Goal: Transaction & Acquisition: Book appointment/travel/reservation

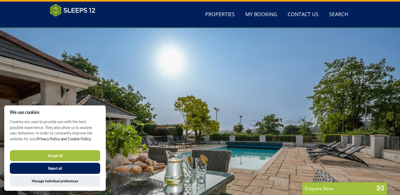
scroll to position [10, 0]
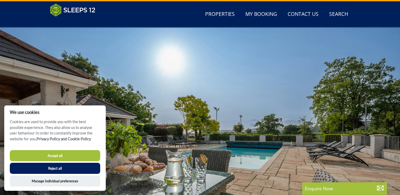
click at [77, 164] on button "Reject all" at bounding box center [55, 168] width 90 height 11
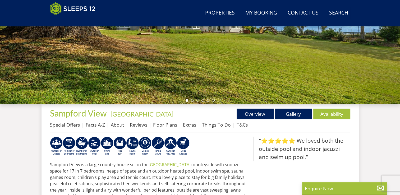
scroll to position [168, 0]
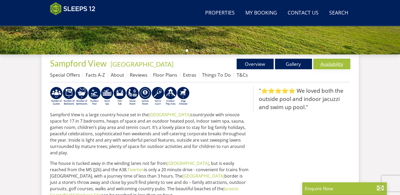
click at [331, 62] on link "Availability" at bounding box center [331, 64] width 37 height 11
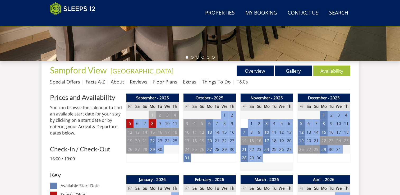
scroll to position [165, 0]
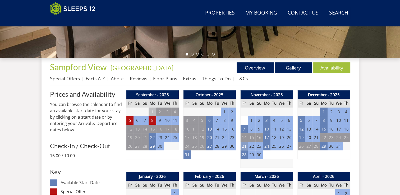
click at [242, 146] on td "21" at bounding box center [243, 146] width 7 height 9
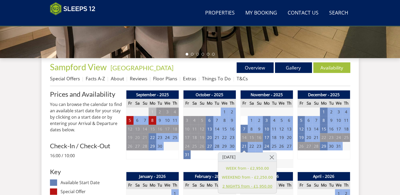
click at [252, 188] on link "2 NIGHTS from - £1,950.00" at bounding box center [247, 187] width 51 height 6
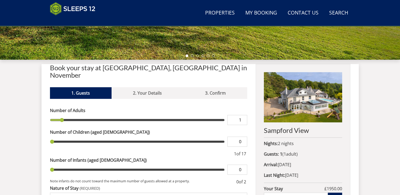
scroll to position [163, 0]
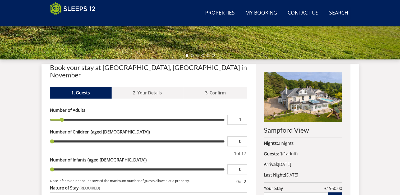
type input "2"
type input "3"
type input "5"
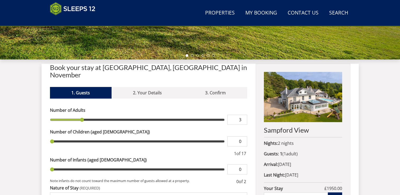
type input "5"
type input "6"
type input "7"
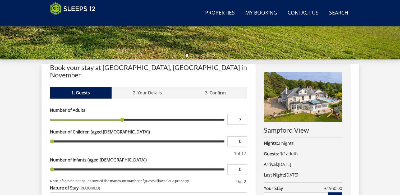
type input "9"
type input "10"
type input "11"
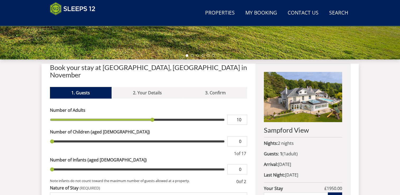
type input "11"
type input "12"
type input "13"
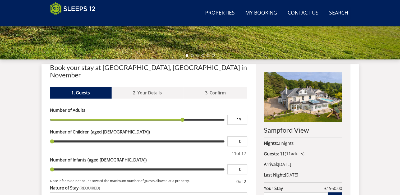
type input "14"
type input "15"
type input "16"
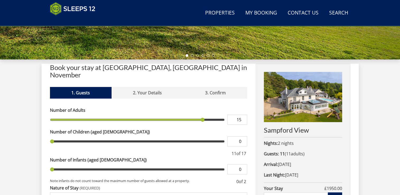
type input "16"
type input "17"
drag, startPoint x: 64, startPoint y: 111, endPoint x: 238, endPoint y: 111, distance: 174.2
type input "17"
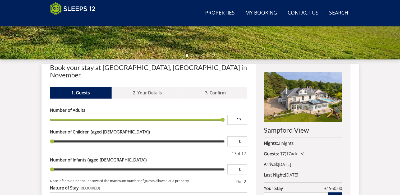
click at [225, 115] on input "range" at bounding box center [137, 120] width 175 height 10
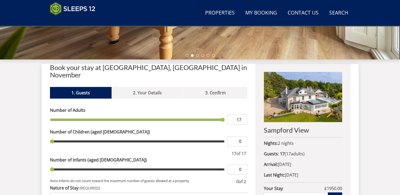
drag, startPoint x: 52, startPoint y: 135, endPoint x: 71, endPoint y: 135, distance: 18.5
click at [71, 136] on input "range" at bounding box center [137, 141] width 175 height 10
type input "0"
click at [57, 137] on input "range" at bounding box center [137, 141] width 175 height 10
type input "16"
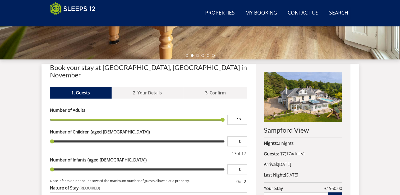
type input "16"
click at [217, 115] on input "range" at bounding box center [137, 120] width 175 height 10
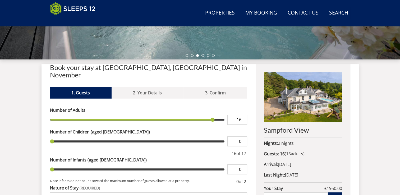
type input "1"
click at [61, 136] on input "range" at bounding box center [137, 141] width 175 height 10
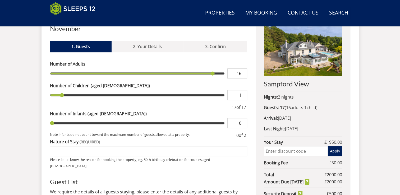
scroll to position [209, 0]
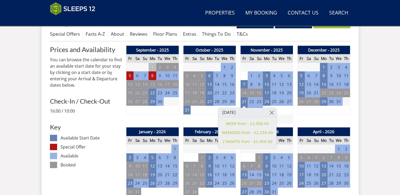
scroll to position [165, 0]
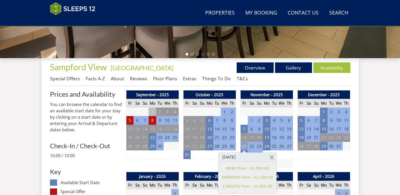
click at [244, 145] on td "21" at bounding box center [243, 146] width 7 height 9
click at [246, 178] on link "WEEKEND from - £2,250.00" at bounding box center [247, 178] width 51 height 6
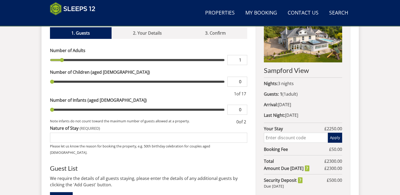
scroll to position [237, 0]
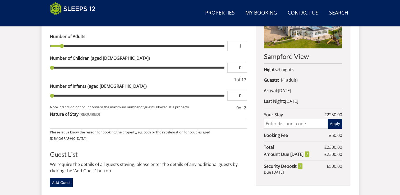
type input "14"
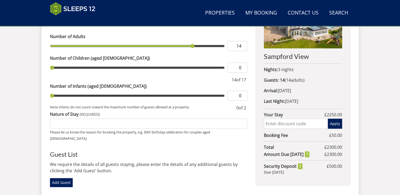
type input "15"
type input "16"
type input "17"
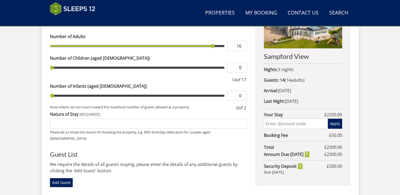
type input "17"
type input "16"
type input "17"
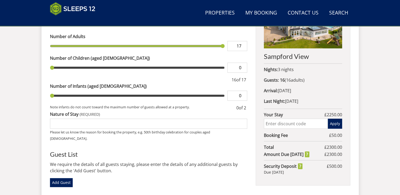
drag, startPoint x: 189, startPoint y: 41, endPoint x: 218, endPoint y: 36, distance: 29.4
click at [218, 41] on input "range" at bounding box center [137, 46] width 175 height 10
type input "16"
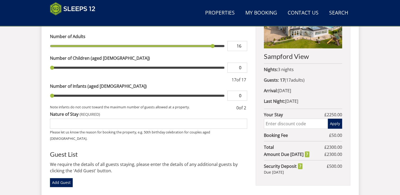
click at [213, 41] on input "range" at bounding box center [137, 46] width 175 height 10
type input "1"
click at [61, 63] on input "range" at bounding box center [137, 68] width 175 height 10
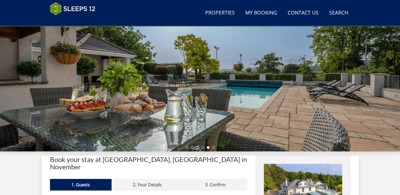
scroll to position [72, 0]
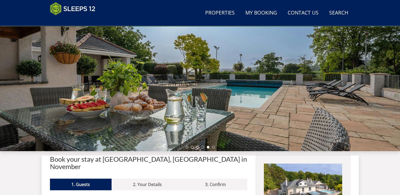
click at [166, 104] on div at bounding box center [200, 58] width 400 height 185
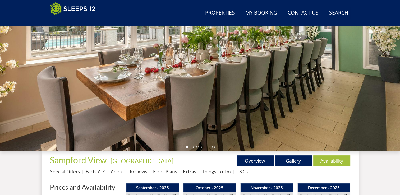
scroll to position [165, 0]
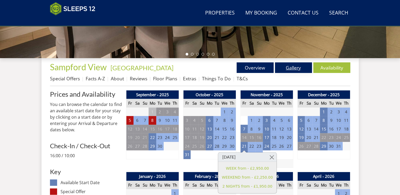
click at [282, 68] on link "Gallery" at bounding box center [293, 67] width 37 height 11
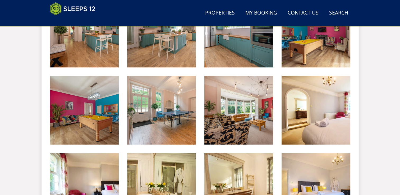
scroll to position [411, 0]
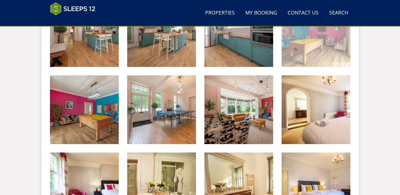
click at [300, 50] on img at bounding box center [316, 32] width 69 height 69
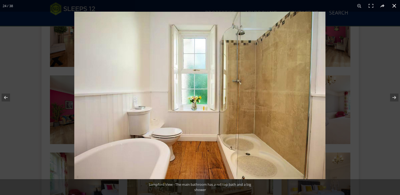
click at [347, 59] on div at bounding box center [274, 109] width 400 height 195
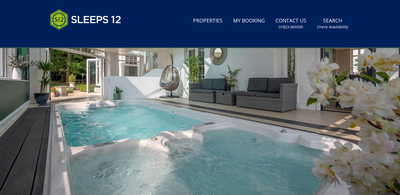
scroll to position [0, 0]
